Goal: Find contact information: Find contact information

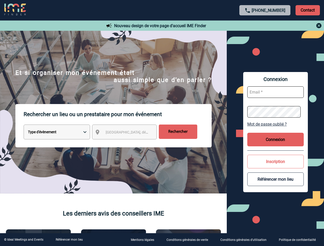
click at [162, 123] on p "Rechercher un lieu ou un prestataire pour mon événement" at bounding box center [118, 114] width 188 height 21
click at [308, 10] on p "Contact" at bounding box center [308, 10] width 24 height 10
click at [265, 26] on div at bounding box center [265, 26] width 114 height 6
click at [129, 124] on div at bounding box center [82, 62] width 164 height 124
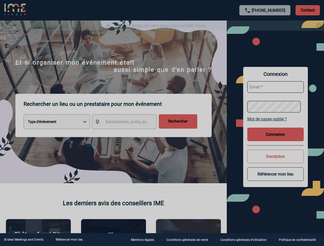
click at [276, 124] on div at bounding box center [162, 123] width 324 height 246
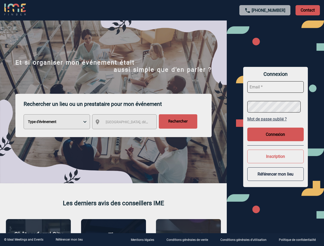
click at [276, 140] on body "[PHONE_NUMBER] Contact Contact Nouveau design de votre page d'accueil IME Finde…" at bounding box center [162, 123] width 324 height 246
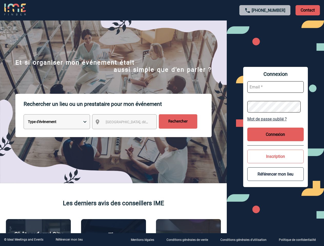
click at [276, 162] on button "Inscription" at bounding box center [276, 157] width 56 height 14
click at [276, 179] on button "Référencer mon lieu" at bounding box center [276, 175] width 56 height 14
click at [69, 240] on link "Référencer mon lieu" at bounding box center [69, 240] width 27 height 4
